Goal: Ask a question: Seek information or help from site administrators or community

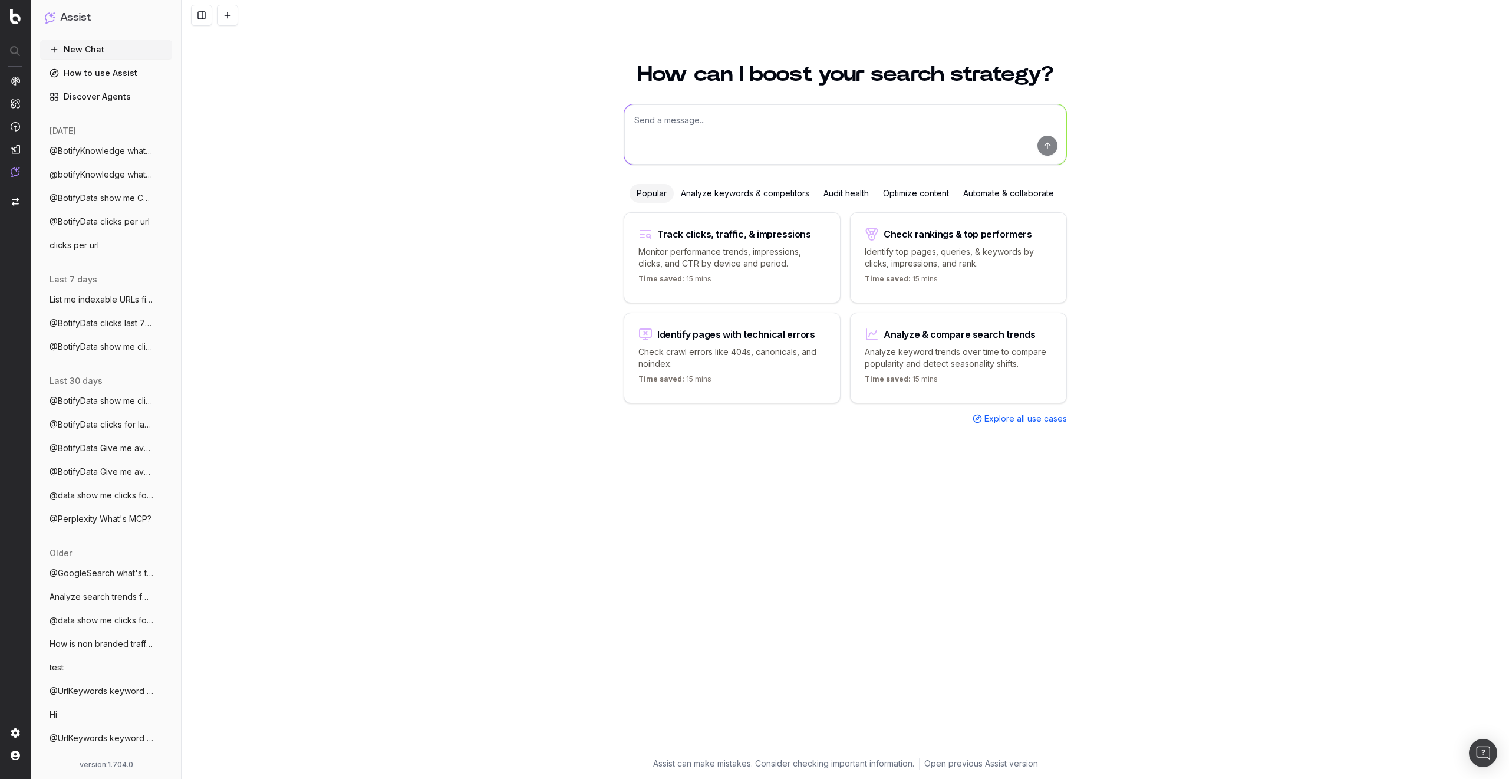
click at [108, 154] on span "@BotifyKnowledge what's Pageworkers?" at bounding box center [102, 151] width 104 height 12
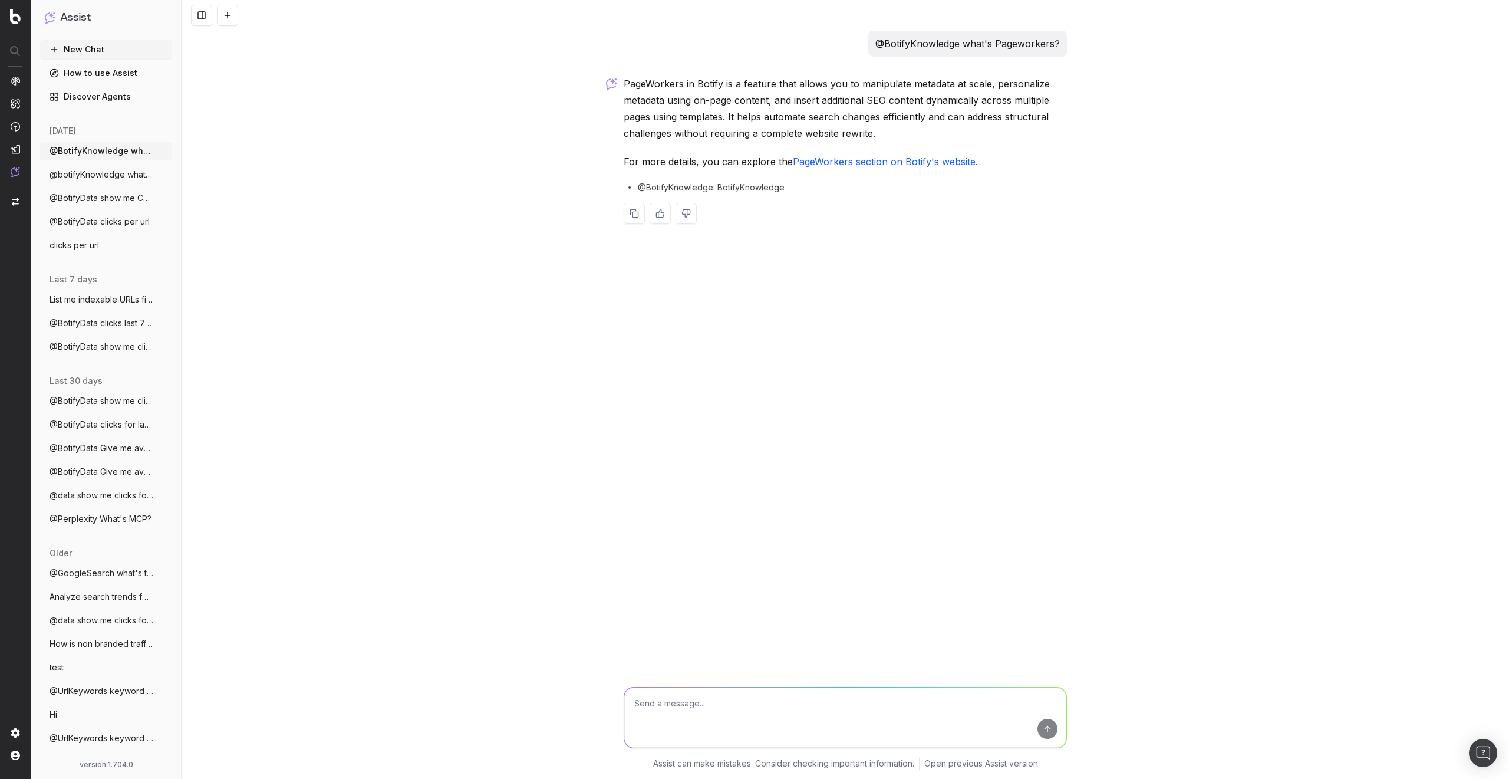
click at [99, 177] on span "@botifyKnowledge what's BQL?" at bounding box center [102, 175] width 104 height 12
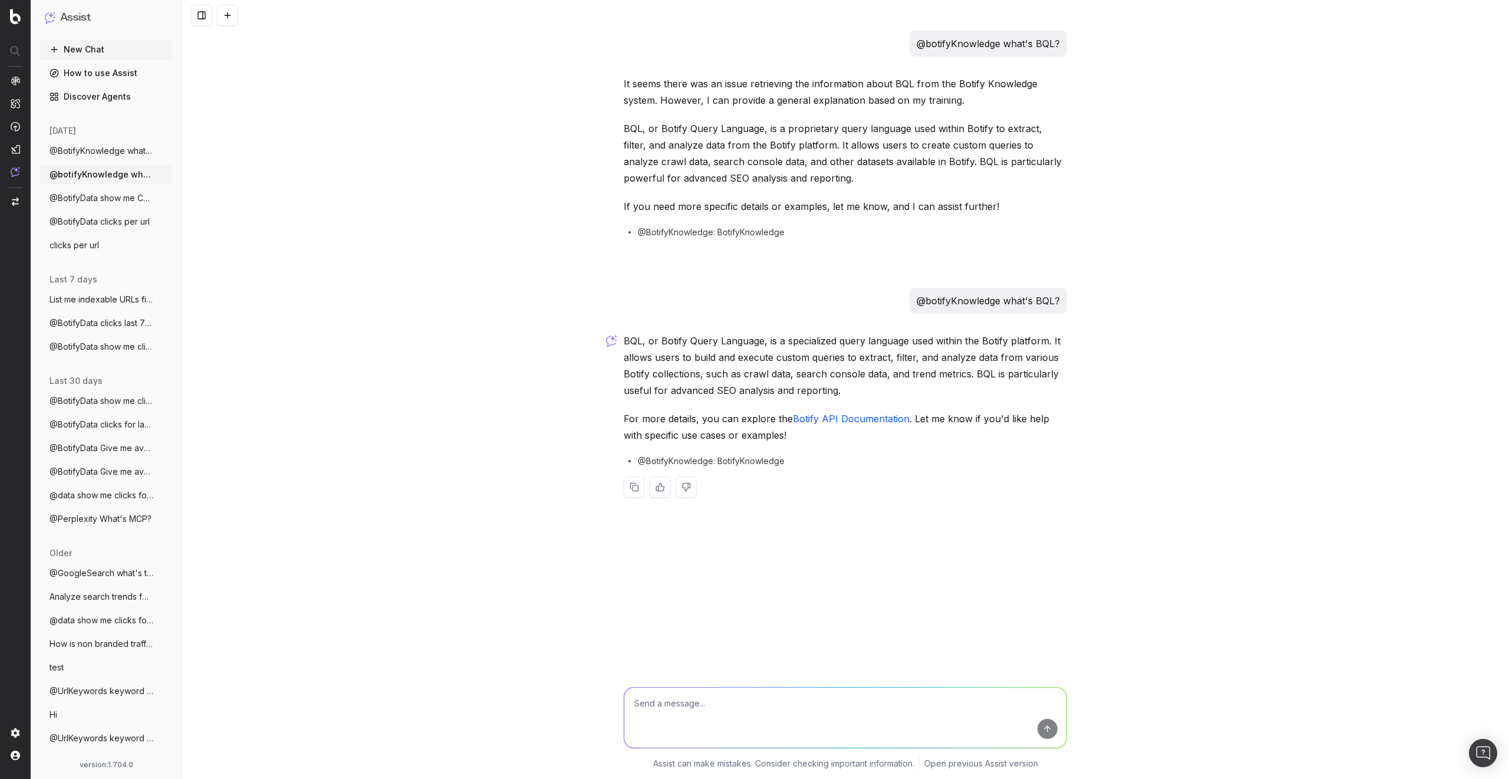
click at [850, 417] on link "Botify API Documentation" at bounding box center [851, 419] width 117 height 12
drag, startPoint x: 699, startPoint y: 700, endPoint x: 689, endPoint y: 700, distance: 10.6
click at [699, 700] on textarea at bounding box center [845, 717] width 442 height 60
type textarea "@BotifyKnowledge what are the available BQL function?"
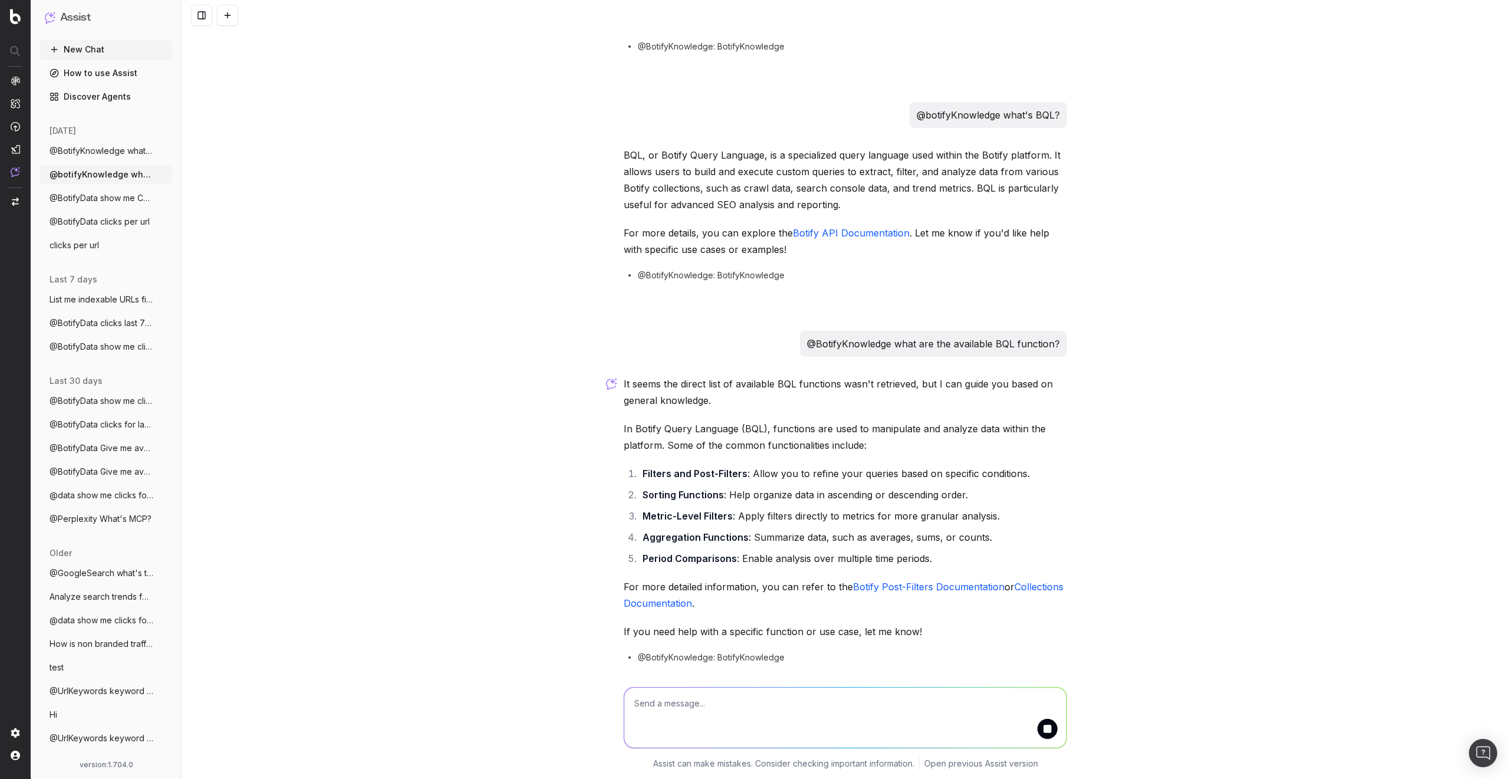
scroll to position [226, 0]
